Goal: Task Accomplishment & Management: Complete application form

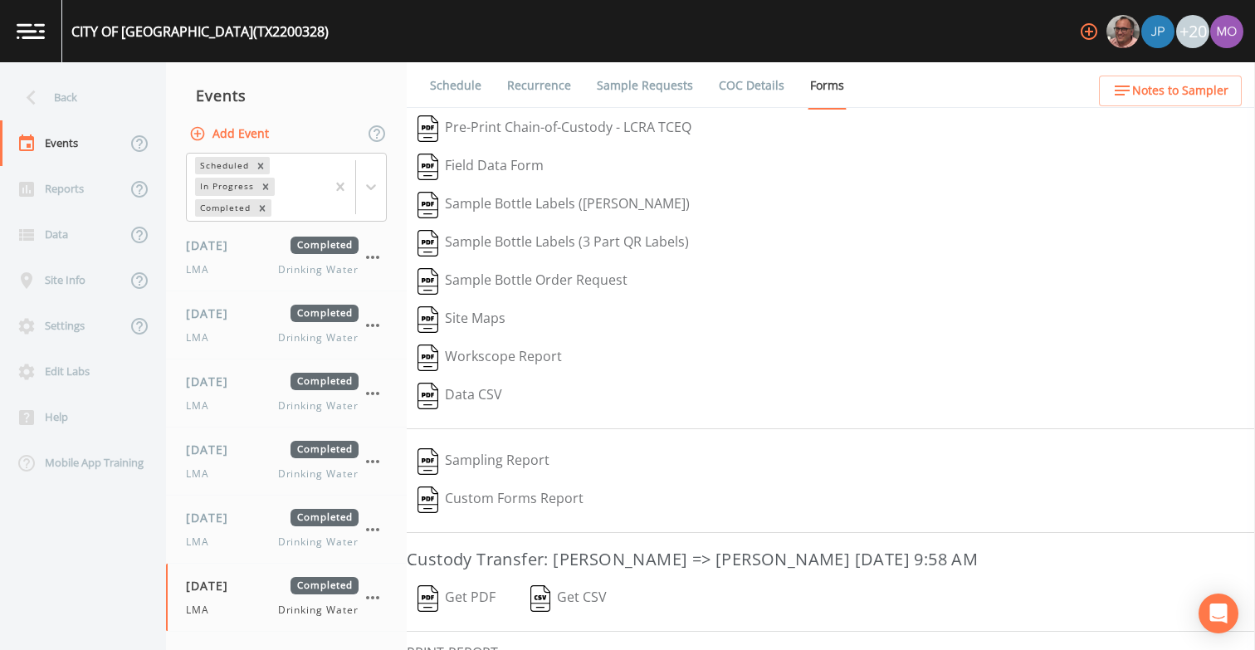
scroll to position [112, 0]
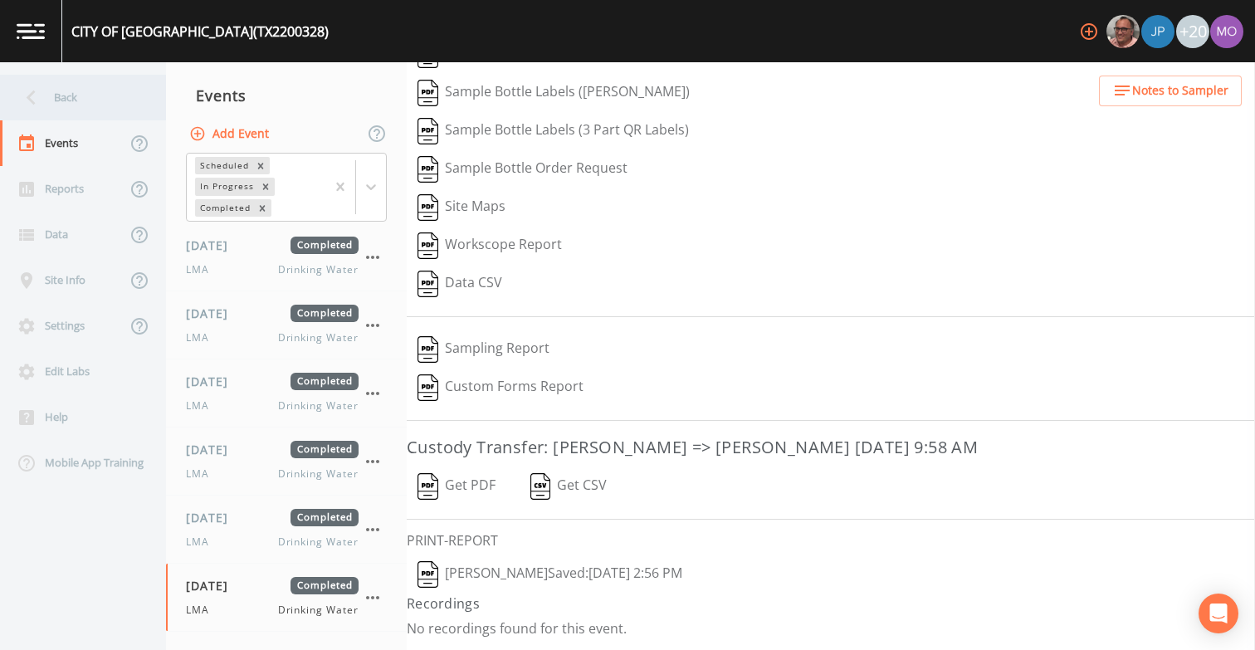
click at [110, 104] on div "Back" at bounding box center [74, 98] width 149 height 46
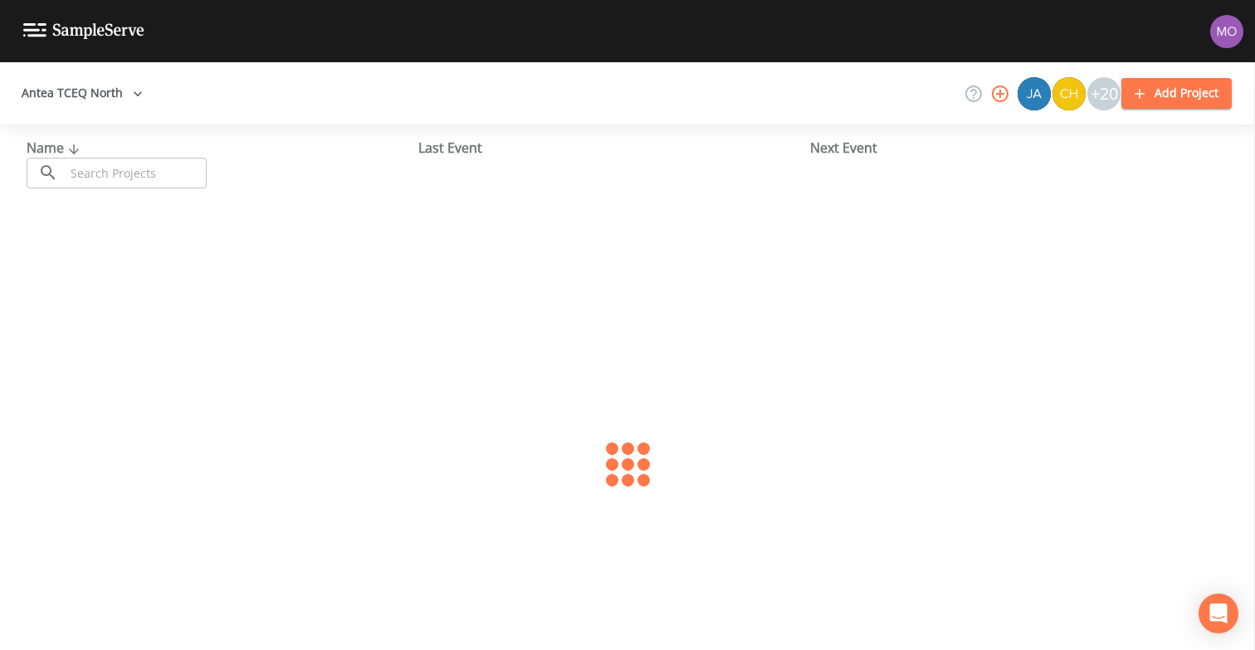
click at [114, 173] on input "text" at bounding box center [136, 173] width 142 height 31
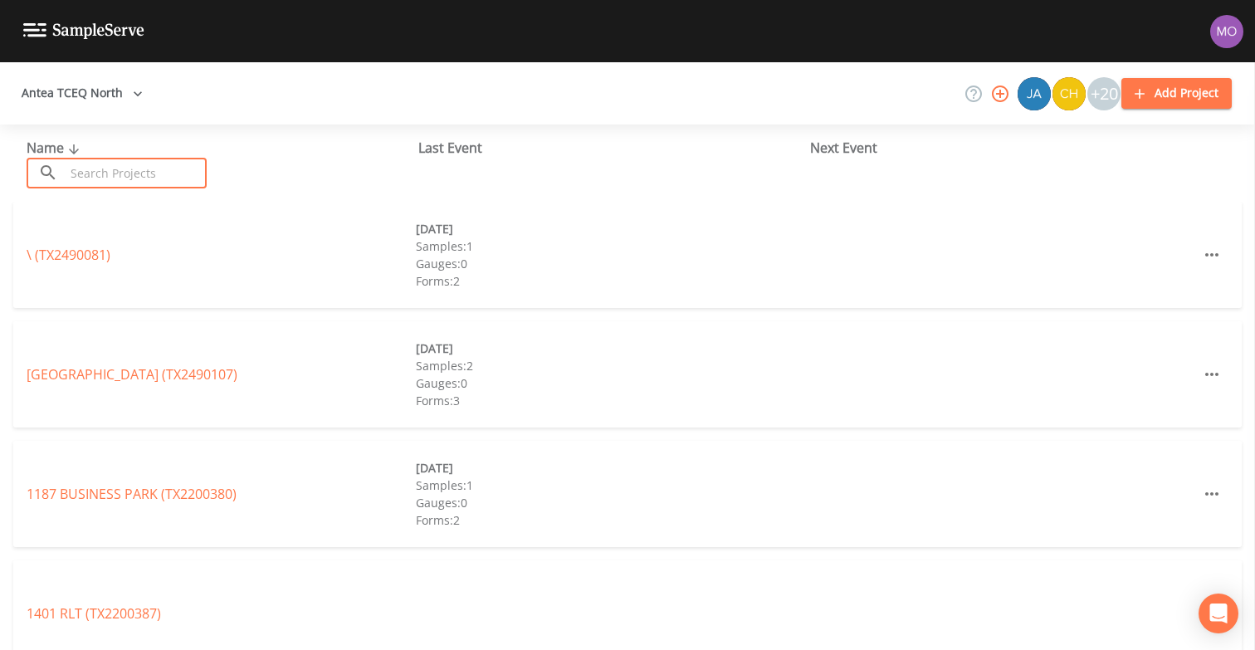
paste input "TX0050003"
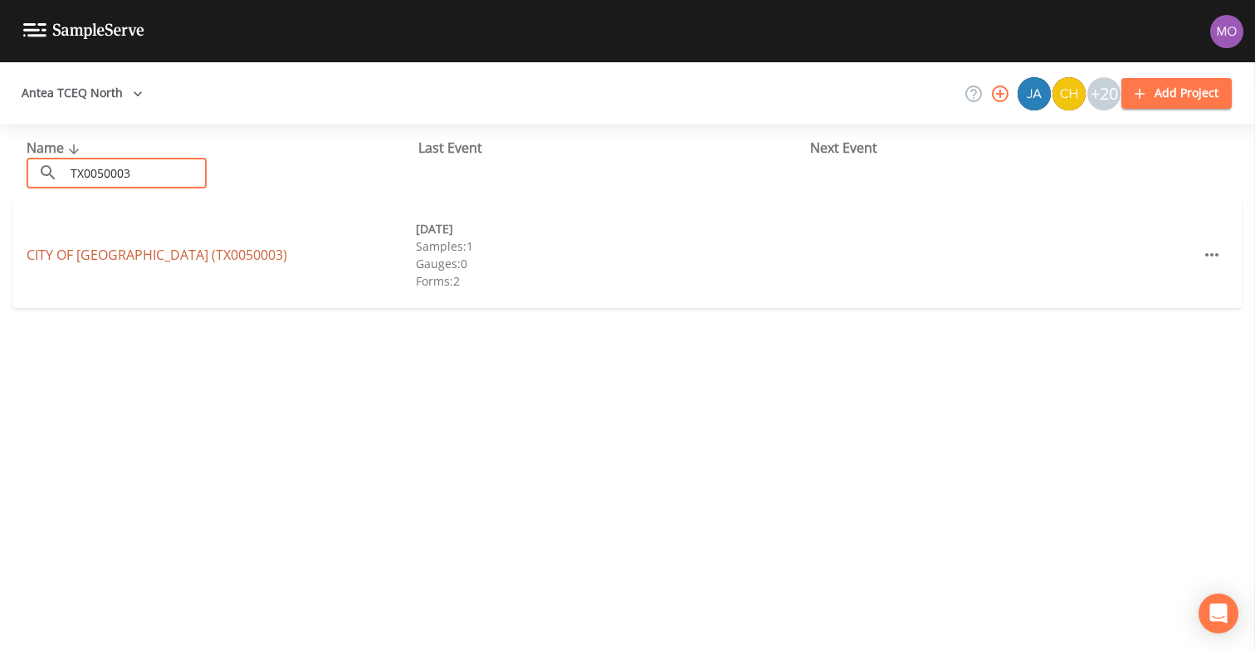
type input "TX0050003"
click at [105, 256] on link "CITY OF [GEOGRAPHIC_DATA] (TX0050003)" at bounding box center [157, 255] width 261 height 18
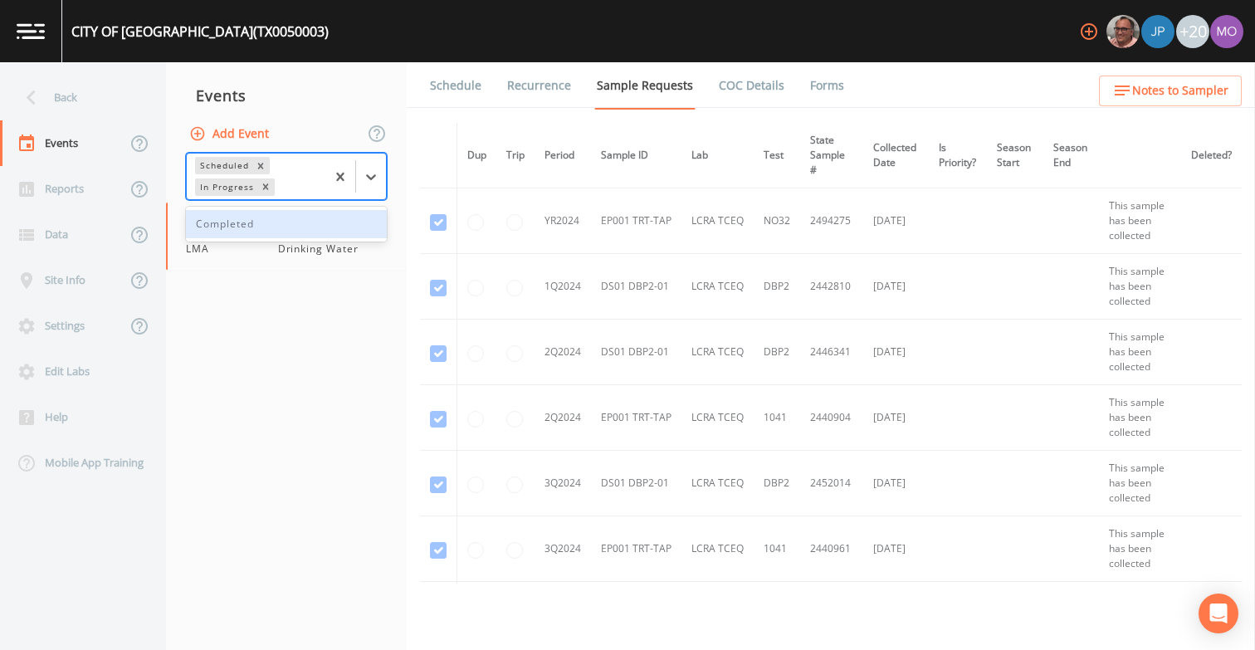
click at [230, 186] on div "In Progress" at bounding box center [225, 186] width 61 height 17
click at [232, 223] on div "Completed" at bounding box center [286, 224] width 201 height 28
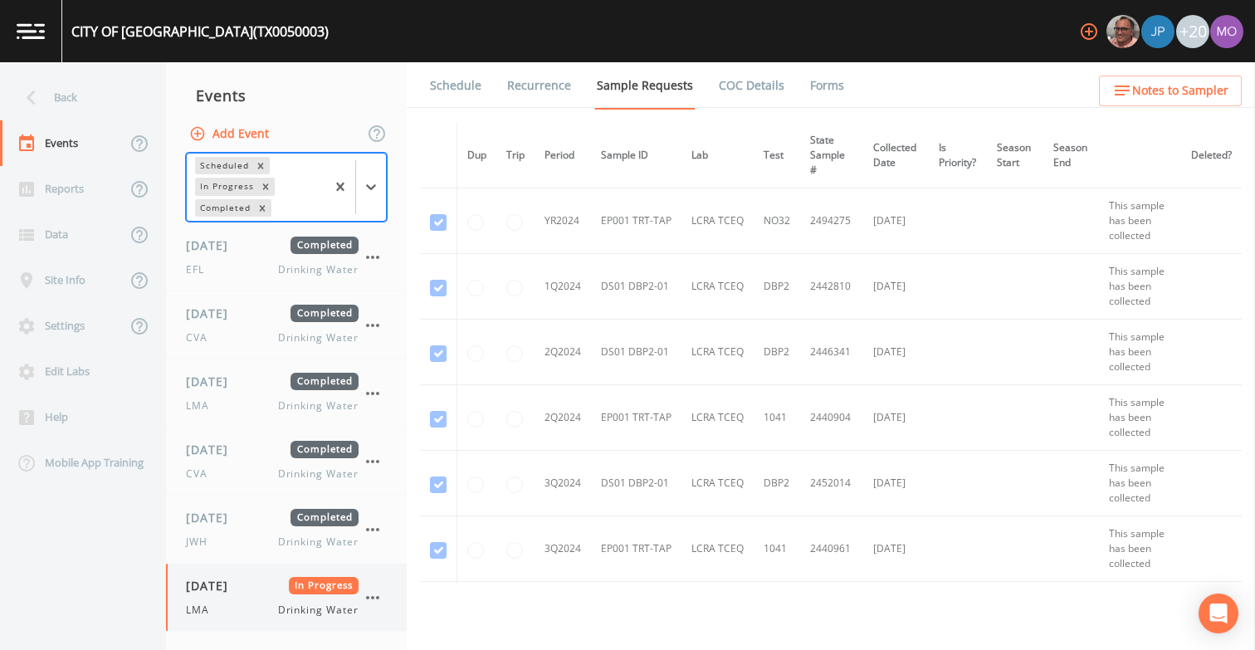
click at [214, 599] on div "[DATE] In Progress LMA Drinking Water" at bounding box center [272, 597] width 173 height 41
click at [812, 90] on link "Forms" at bounding box center [826, 85] width 39 height 46
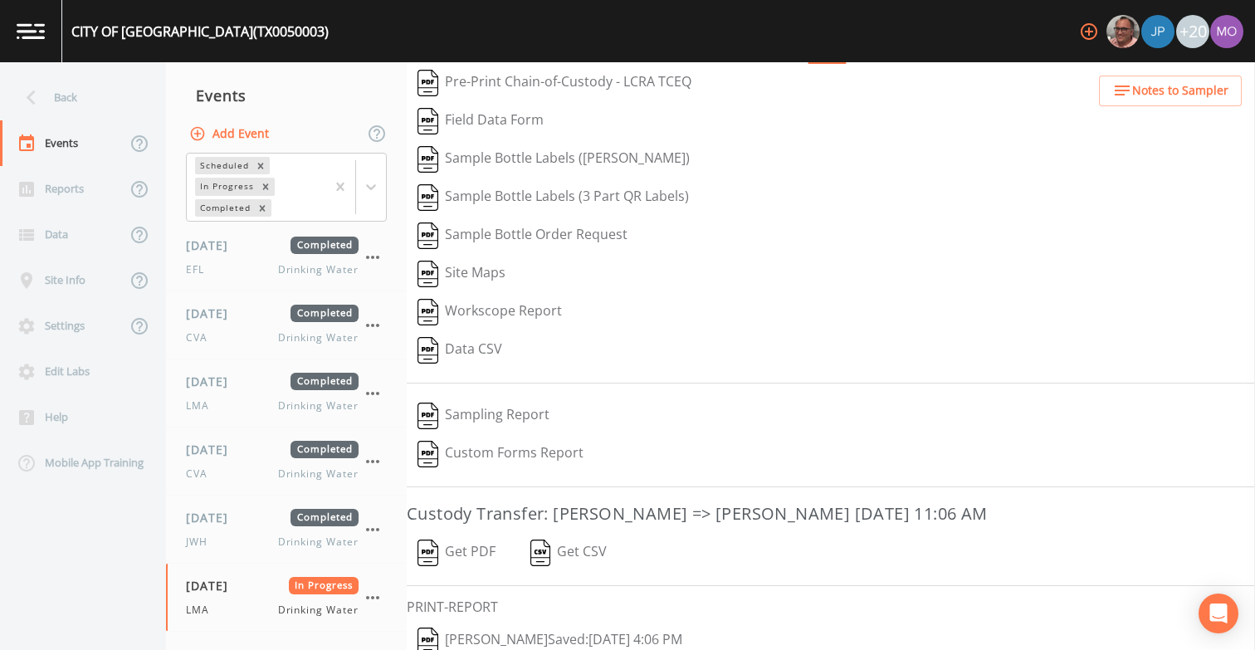
scroll to position [112, 0]
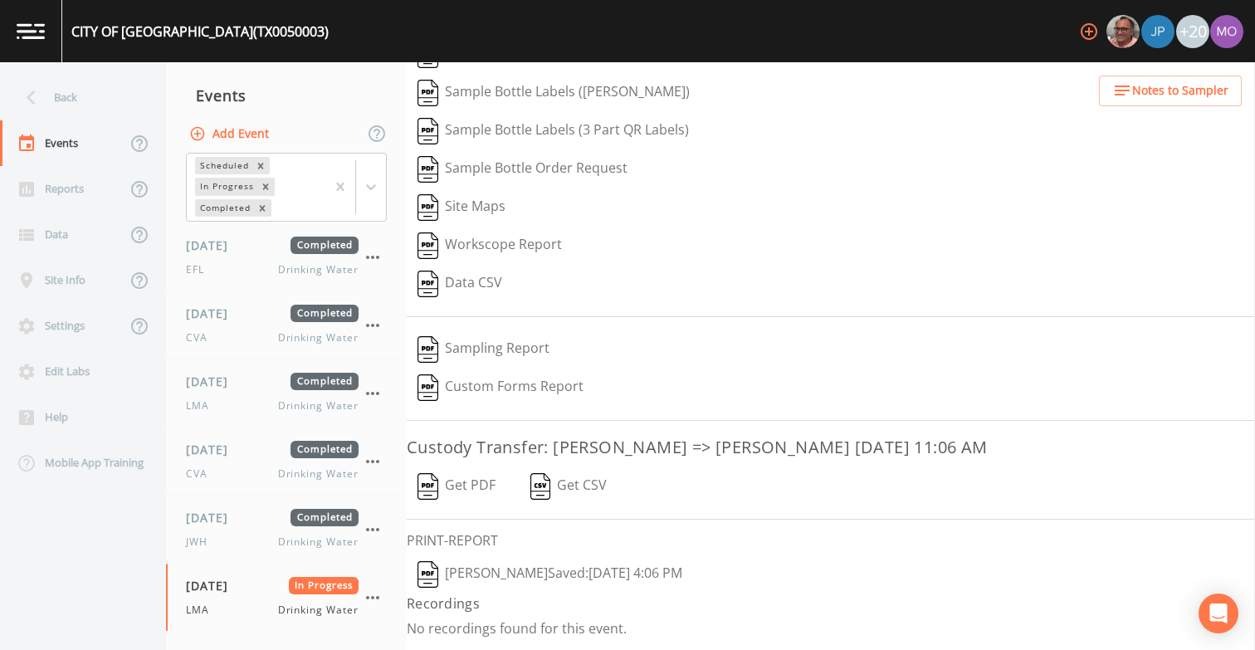
click at [428, 568] on img "button" at bounding box center [427, 574] width 21 height 27
click at [239, 529] on div "[DATE] Completed JWH Drinking Water" at bounding box center [272, 529] width 173 height 41
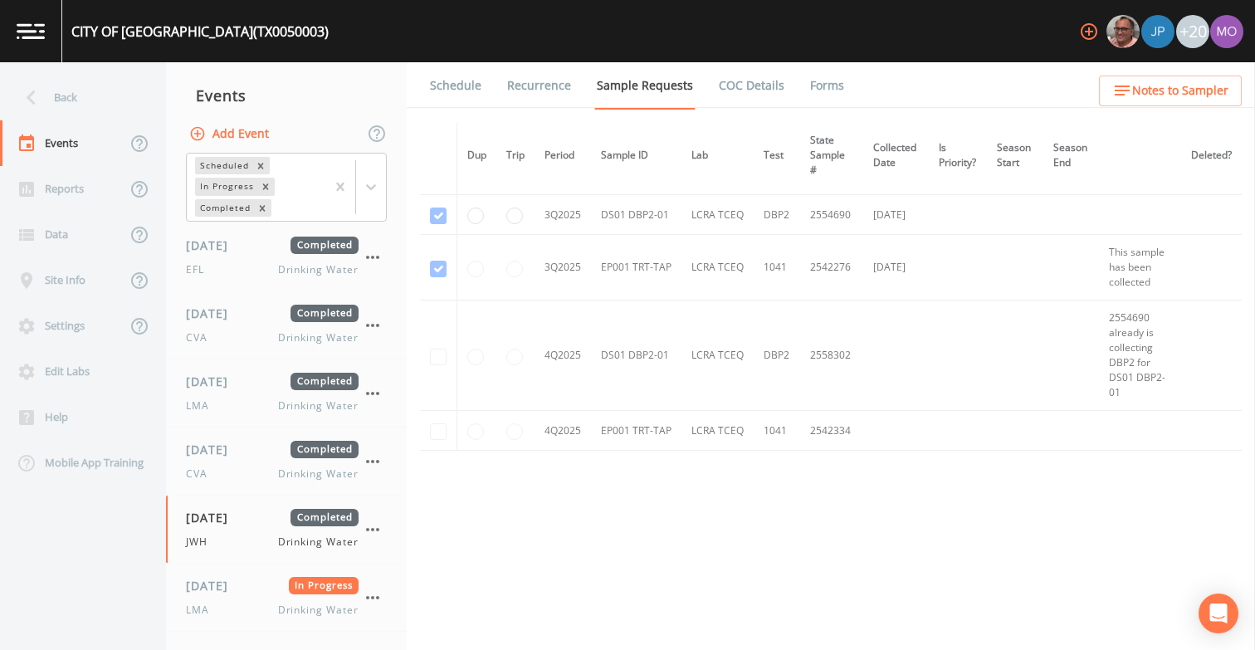
scroll to position [1054, 0]
click at [824, 85] on link "Forms" at bounding box center [826, 85] width 39 height 46
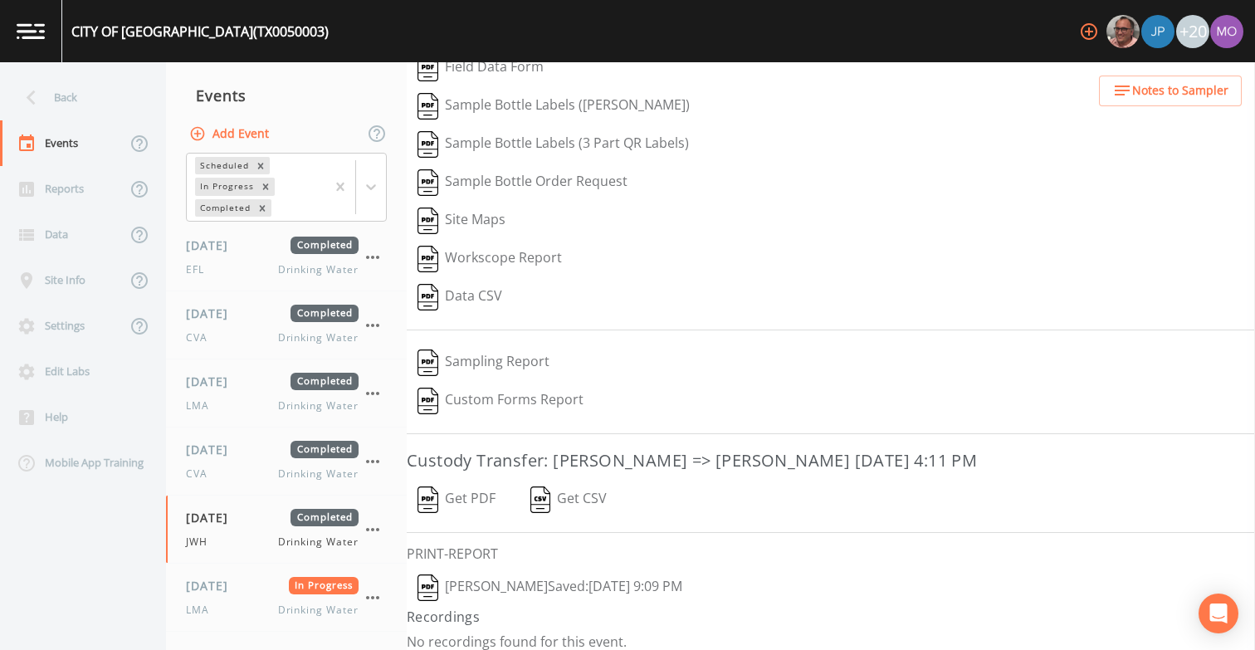
scroll to position [112, 0]
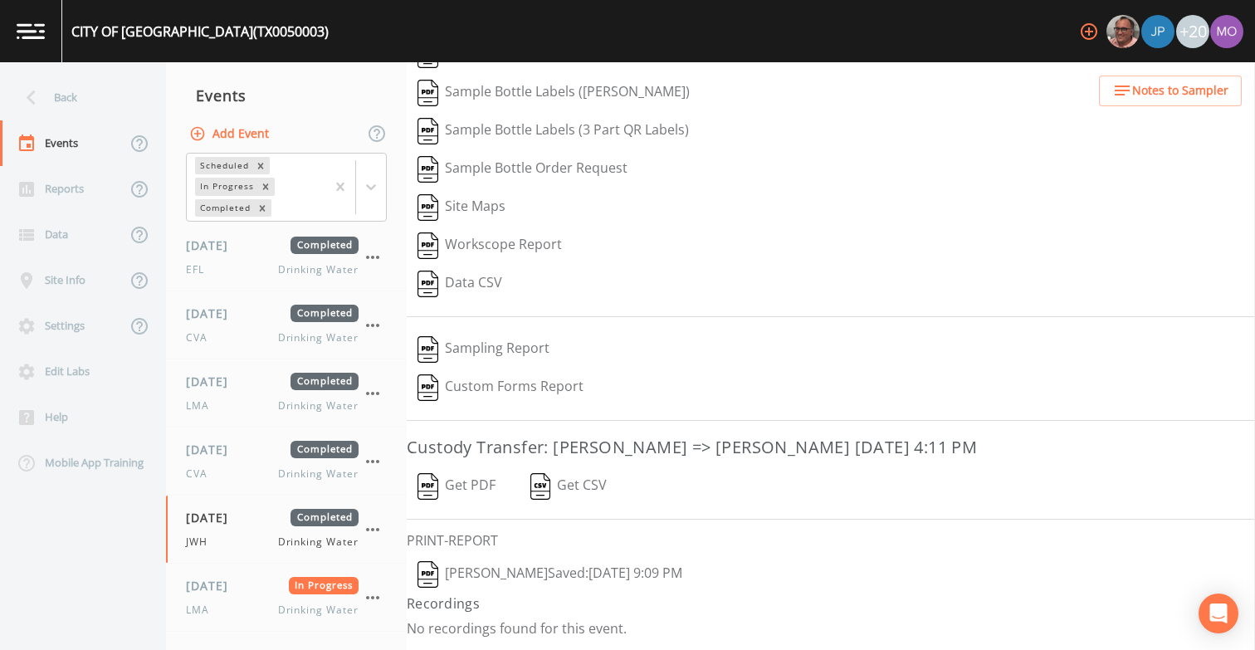
click at [431, 579] on img "button" at bounding box center [427, 574] width 21 height 27
click at [240, 457] on span "[DATE]" at bounding box center [213, 449] width 54 height 17
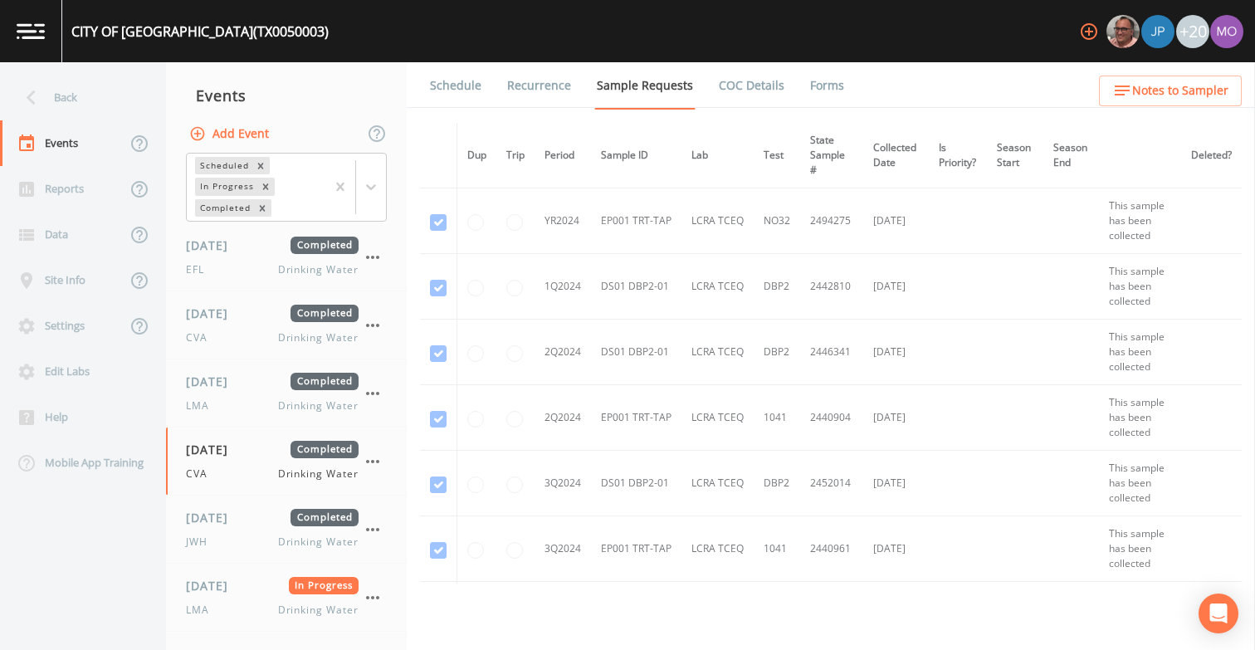
click at [817, 82] on link "Forms" at bounding box center [826, 85] width 39 height 46
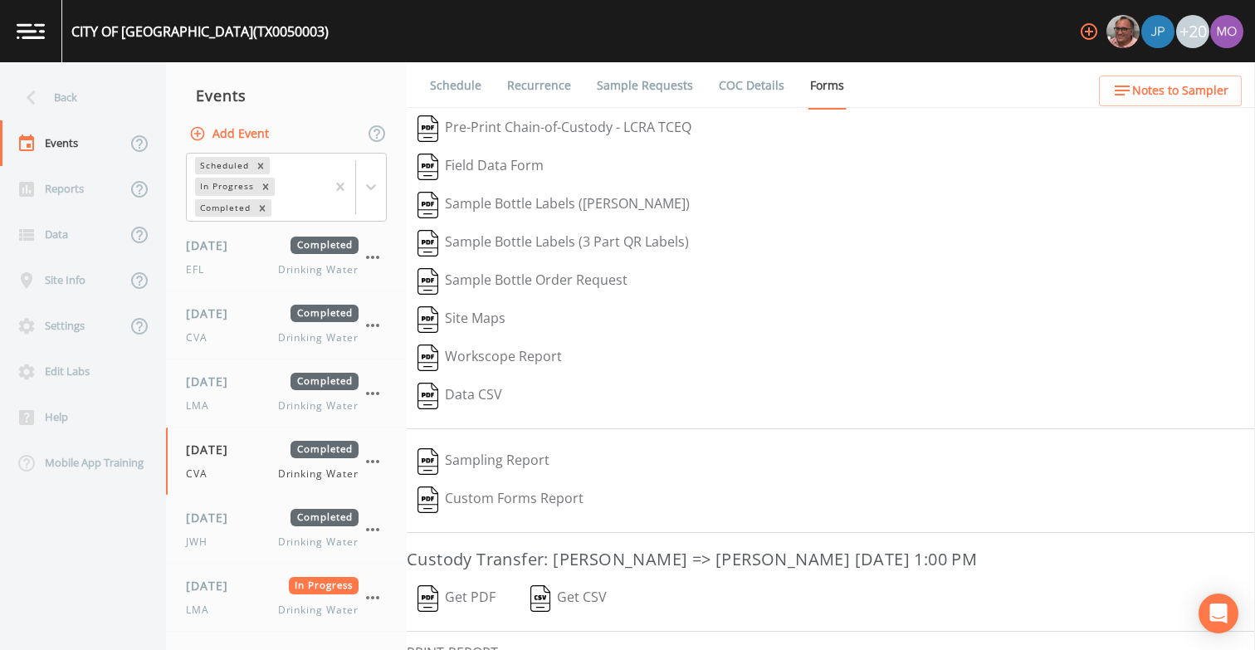
scroll to position [112, 0]
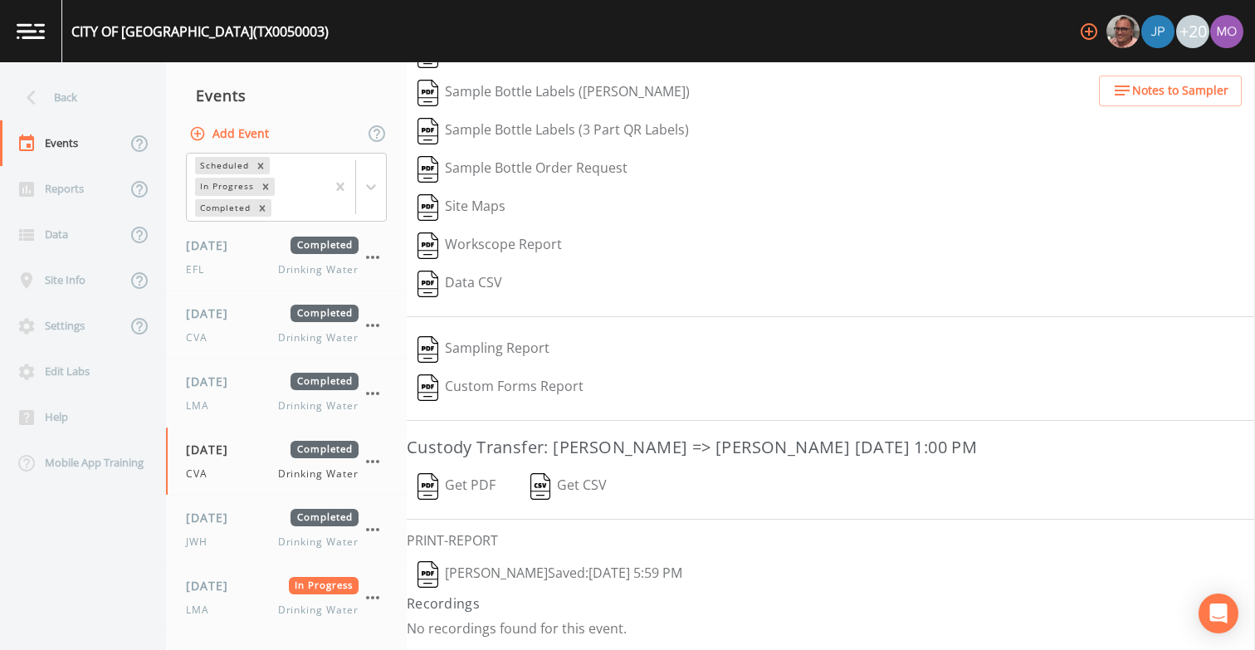
click at [418, 575] on img "button" at bounding box center [427, 574] width 21 height 27
click at [236, 465] on div "[DATE] Completed CVA Drinking Water" at bounding box center [272, 461] width 173 height 41
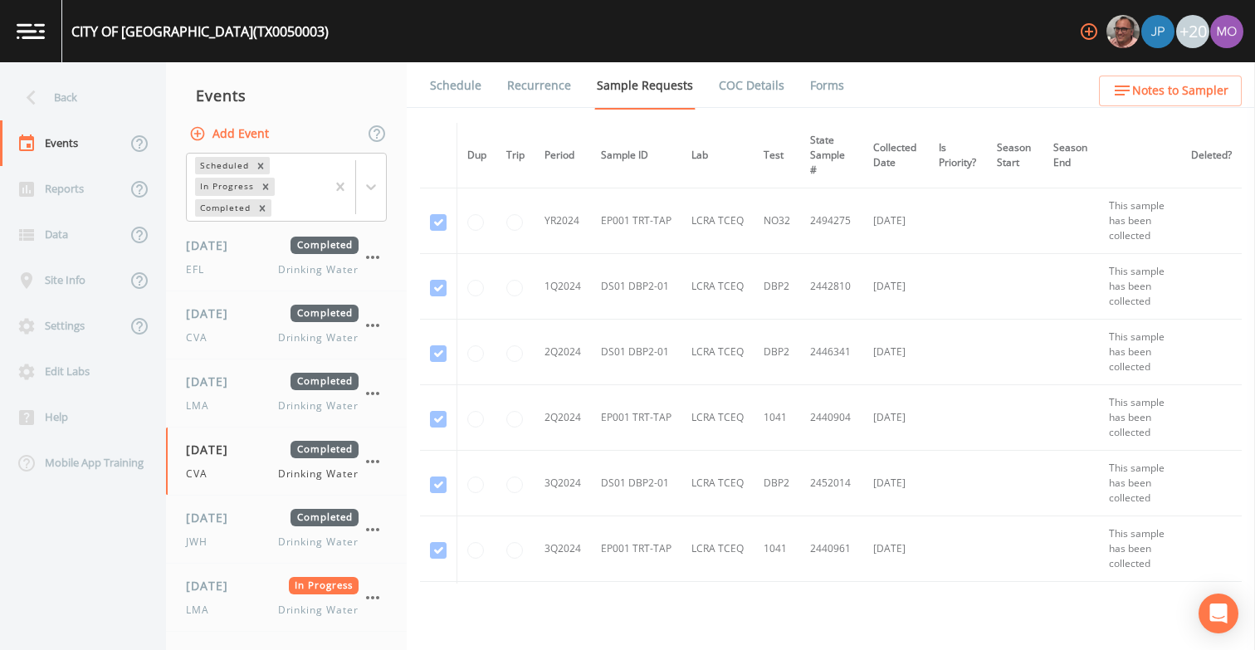
click at [829, 92] on link "Forms" at bounding box center [826, 85] width 39 height 46
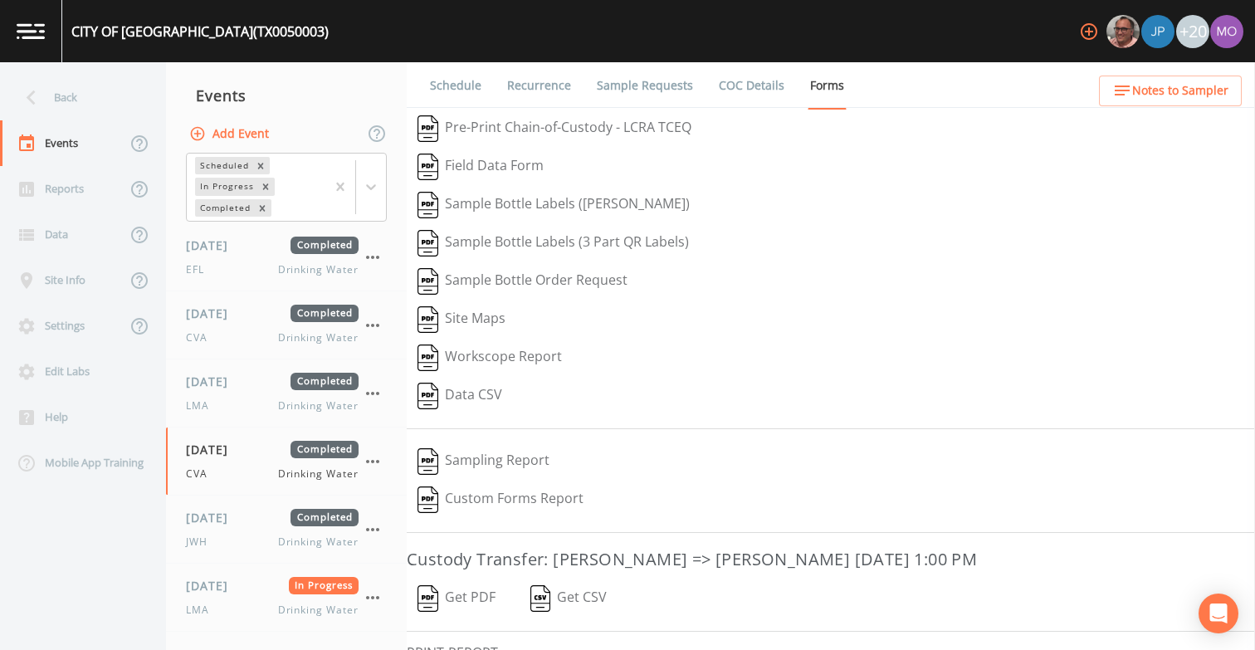
scroll to position [112, 0]
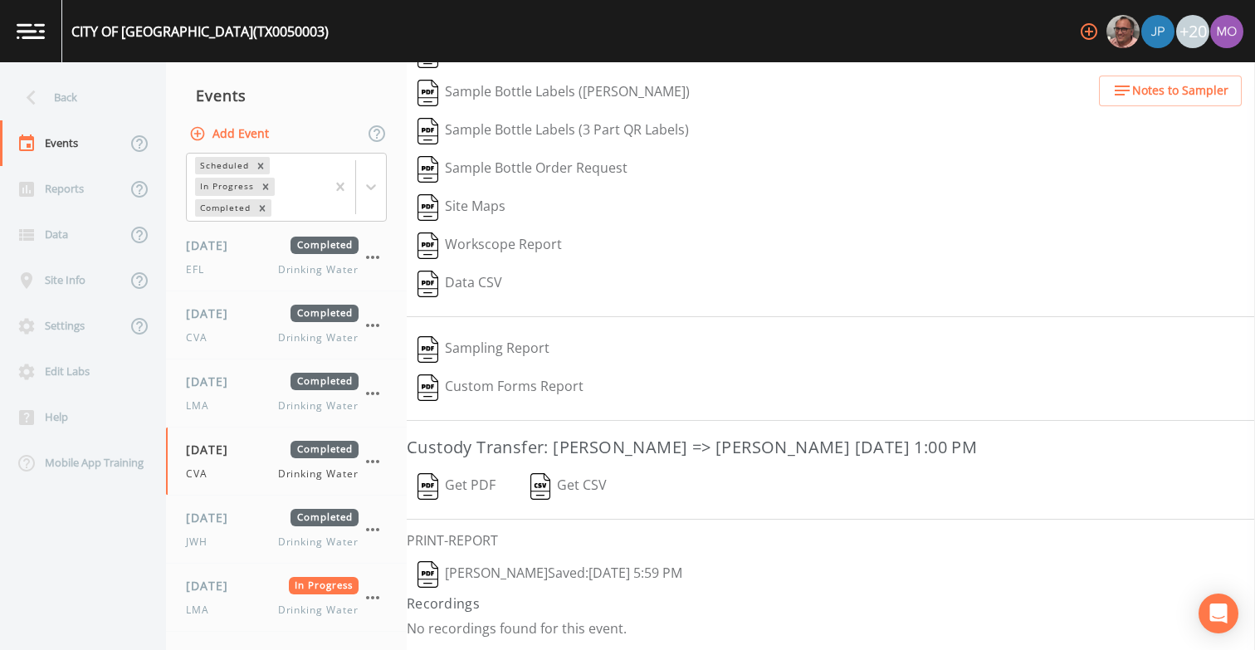
click at [435, 576] on img "button" at bounding box center [427, 574] width 21 height 27
click at [101, 105] on div "Back" at bounding box center [74, 98] width 149 height 46
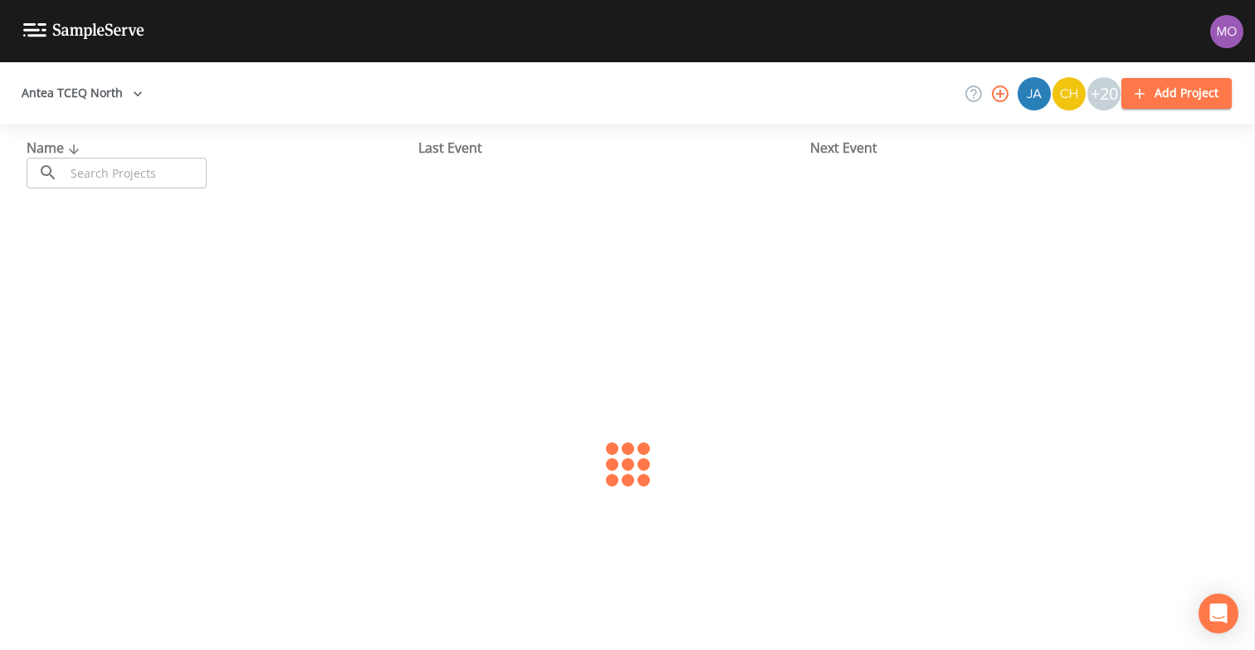
click at [149, 169] on input "text" at bounding box center [136, 173] width 142 height 31
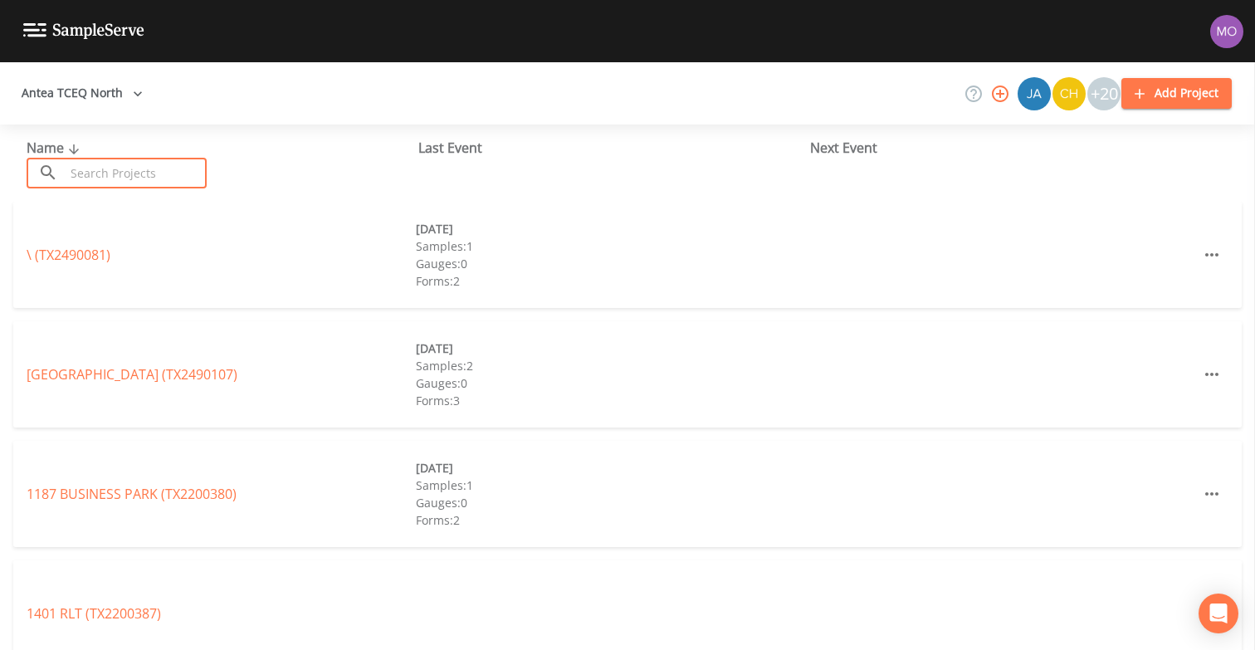
paste input "TX0050003"
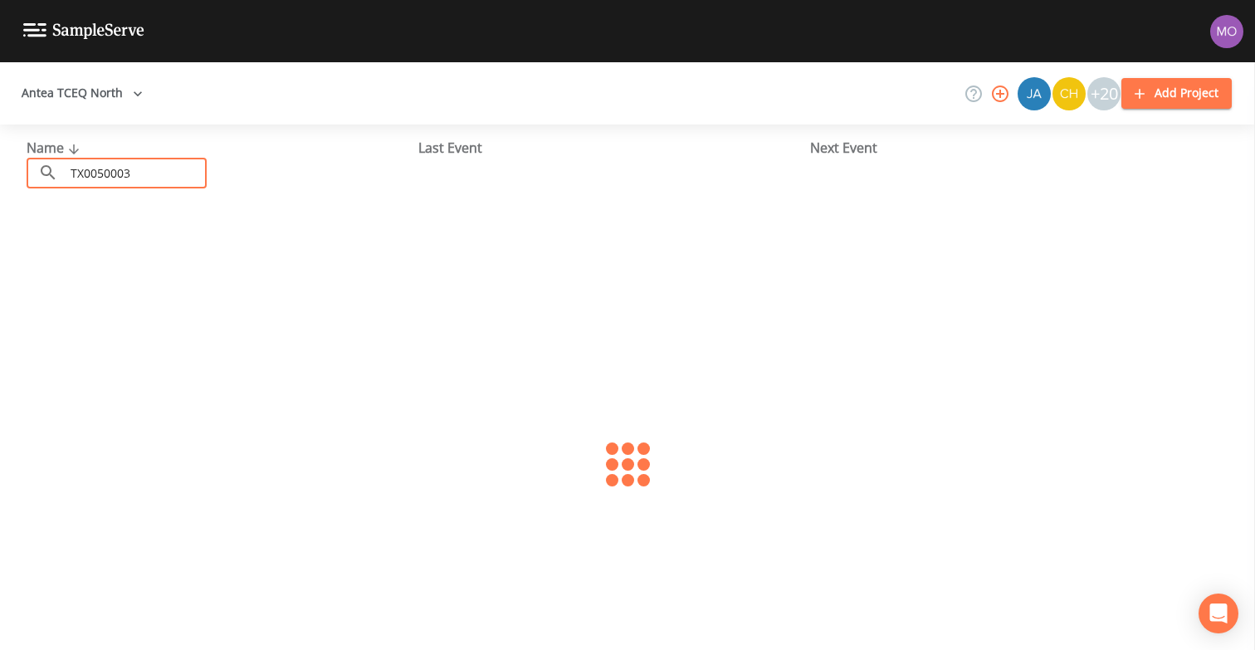
type input "TX0050003"
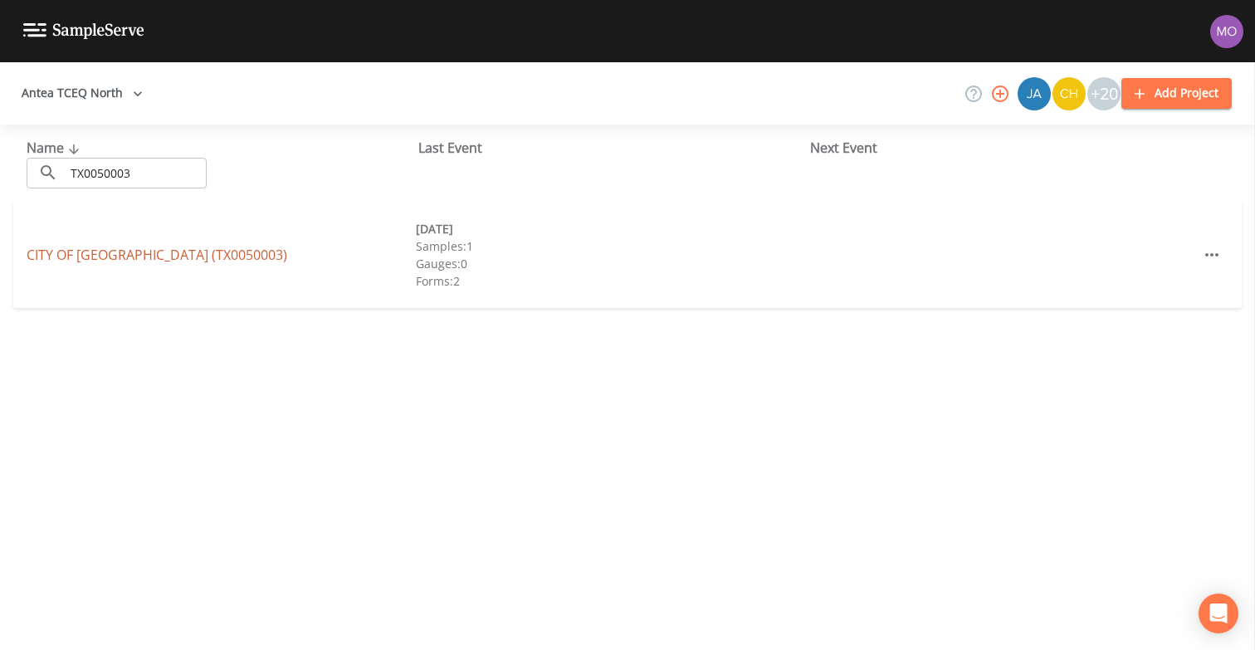
click at [157, 259] on link "CITY OF [GEOGRAPHIC_DATA] (TX0050003)" at bounding box center [157, 255] width 261 height 18
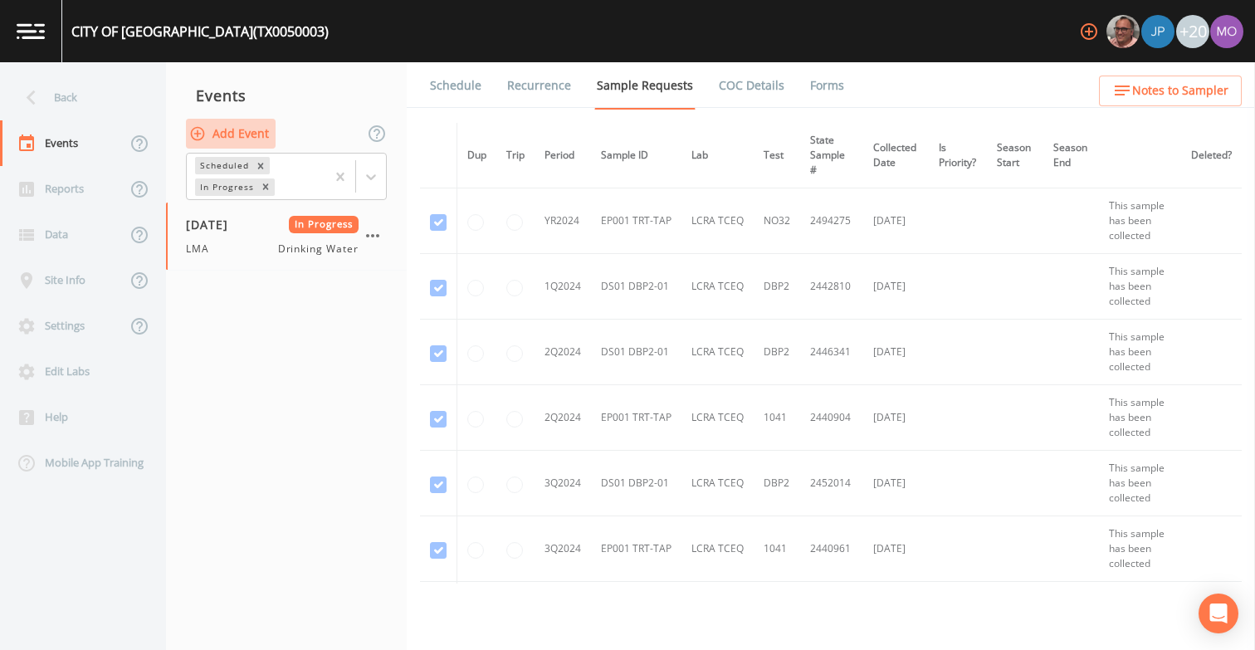
click at [239, 134] on button "Add Event" at bounding box center [231, 134] width 90 height 31
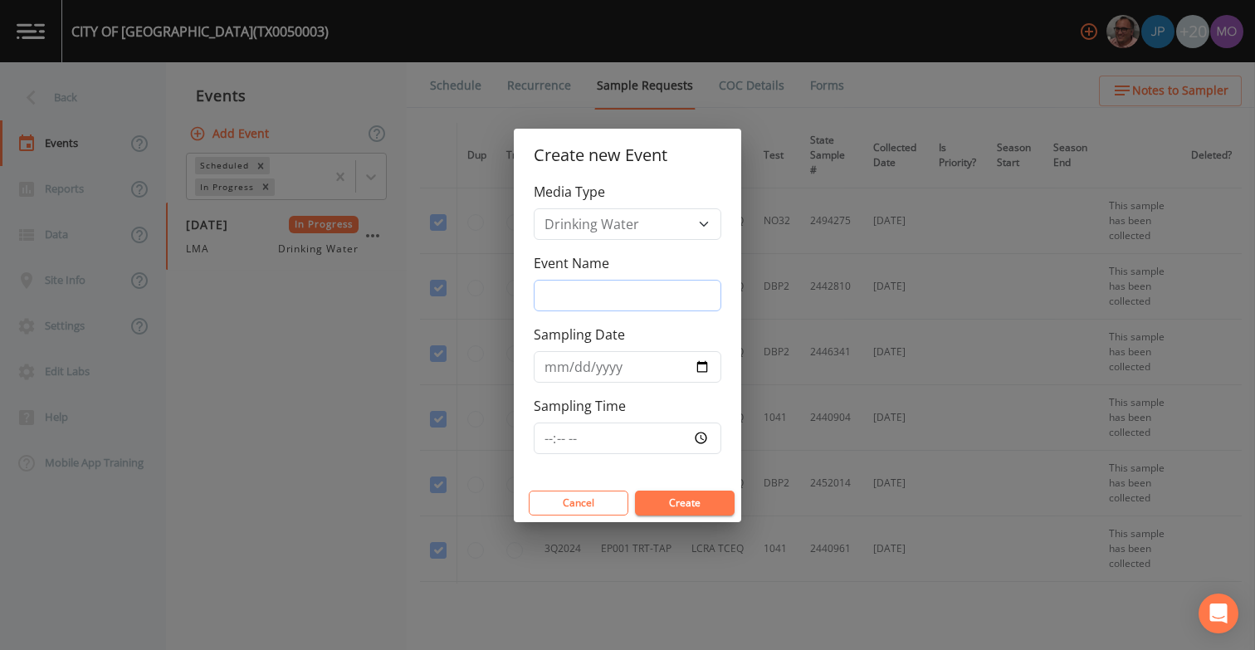
click at [616, 300] on input "Event Name" at bounding box center [628, 296] width 188 height 32
type input "LMA"
click at [701, 370] on input "Sampling Date" at bounding box center [628, 367] width 188 height 32
type input "[DATE]"
click at [656, 504] on button "Create" at bounding box center [685, 502] width 100 height 25
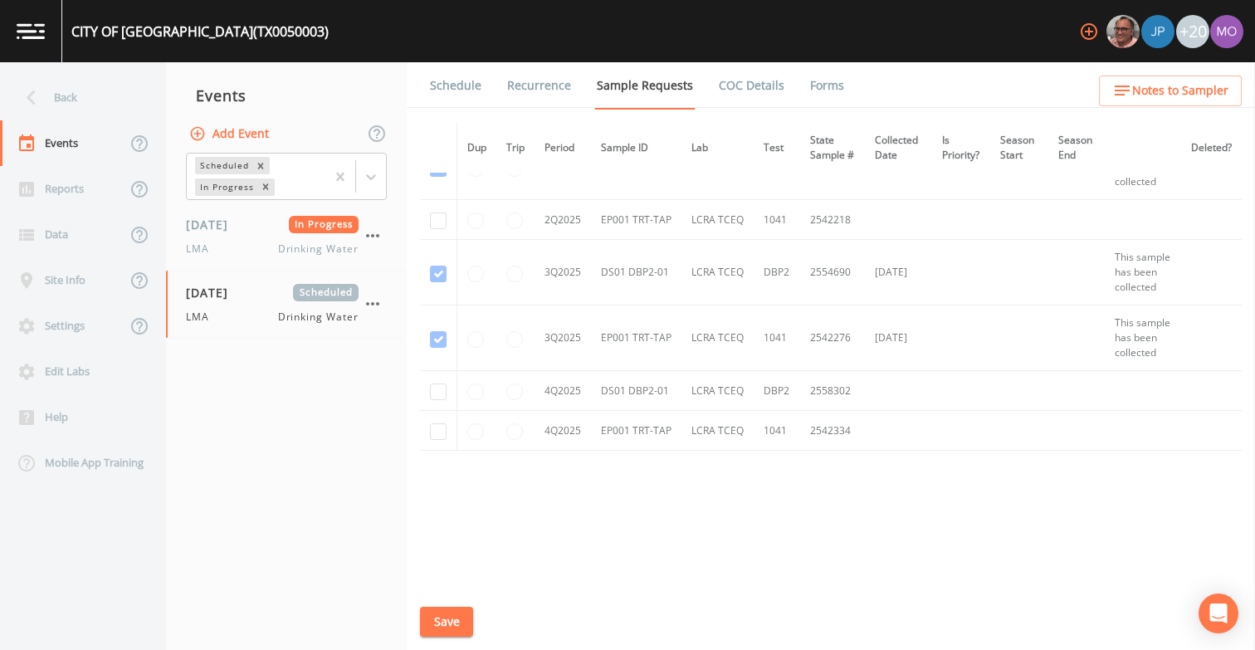
scroll to position [1024, 0]
click at [368, 299] on icon "button" at bounding box center [373, 304] width 20 height 20
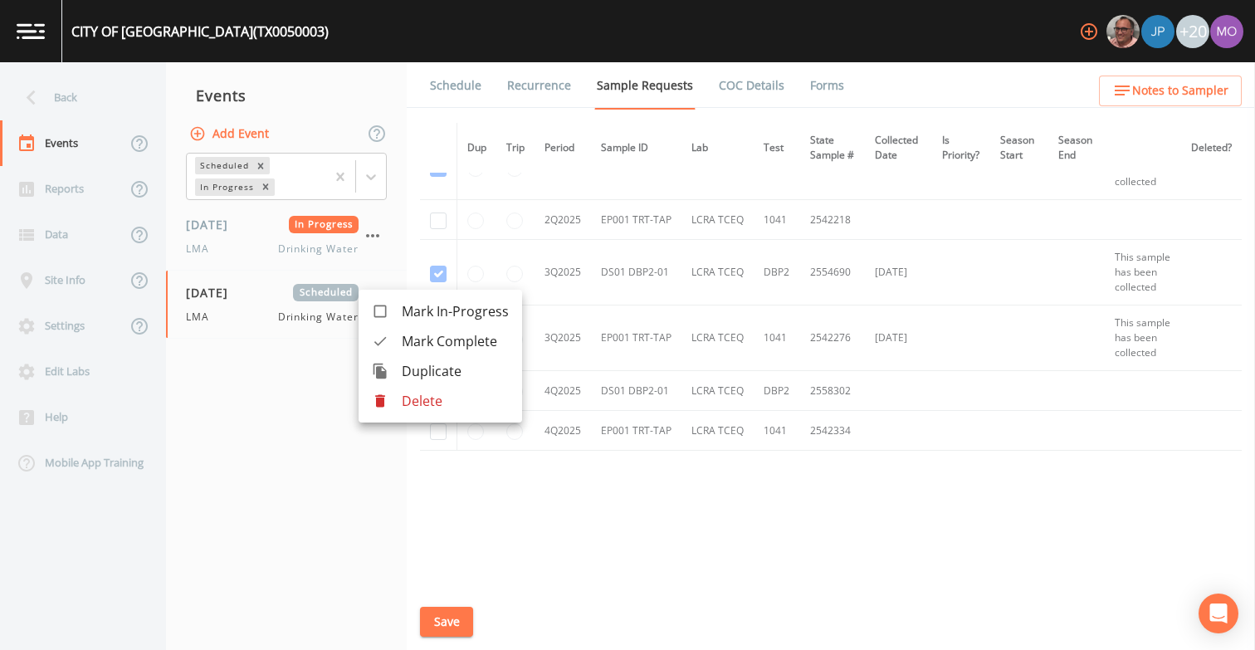
click at [398, 412] on li "Delete" at bounding box center [440, 401] width 163 height 30
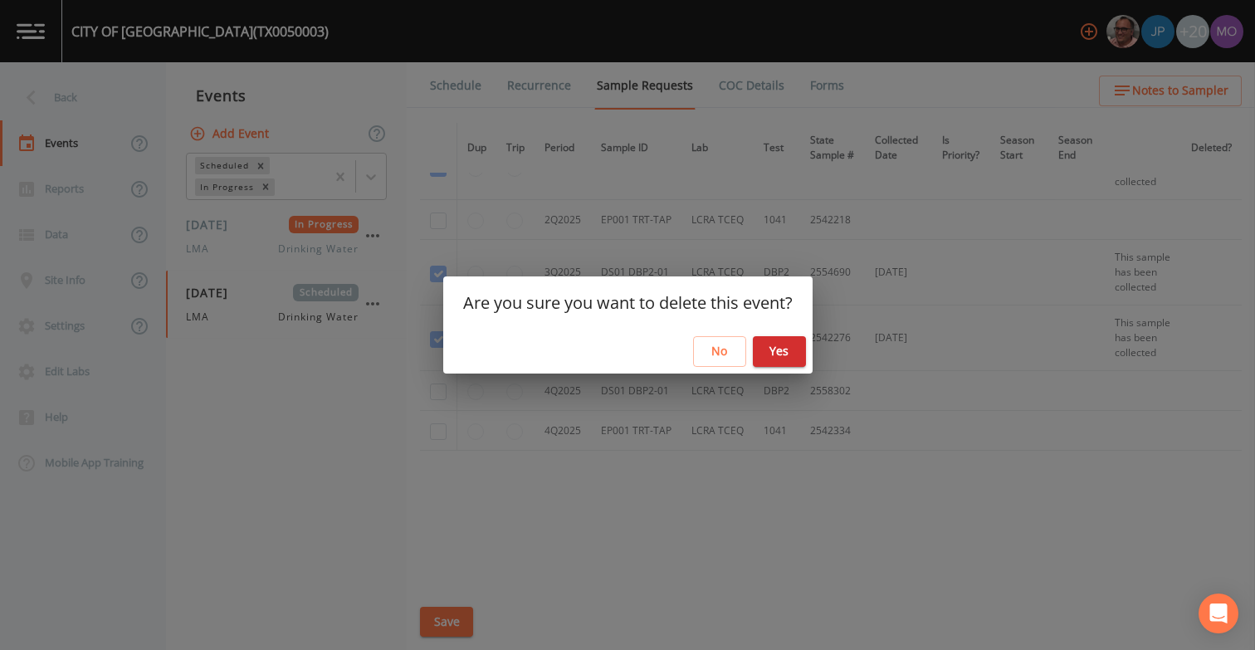
click at [764, 350] on button "Yes" at bounding box center [779, 351] width 53 height 31
